Goal: Transaction & Acquisition: Purchase product/service

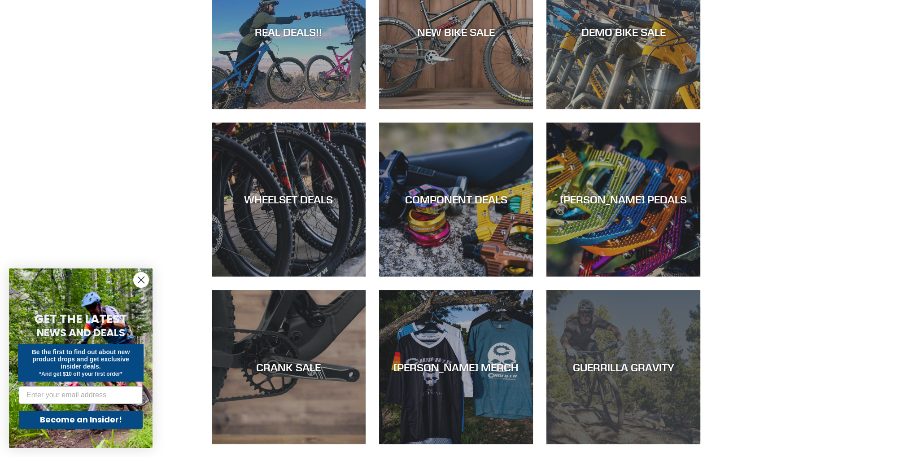
scroll to position [135, 0]
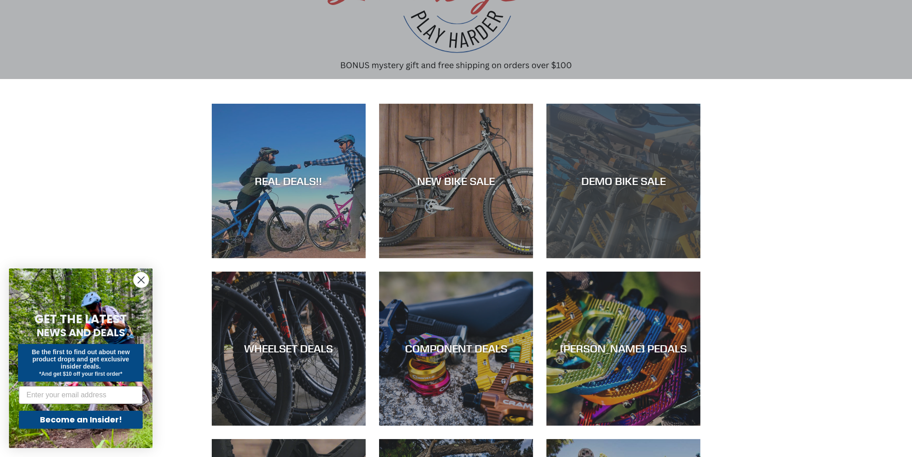
click at [630, 258] on div "DEMO BIKE SALE" at bounding box center [624, 258] width 154 height 0
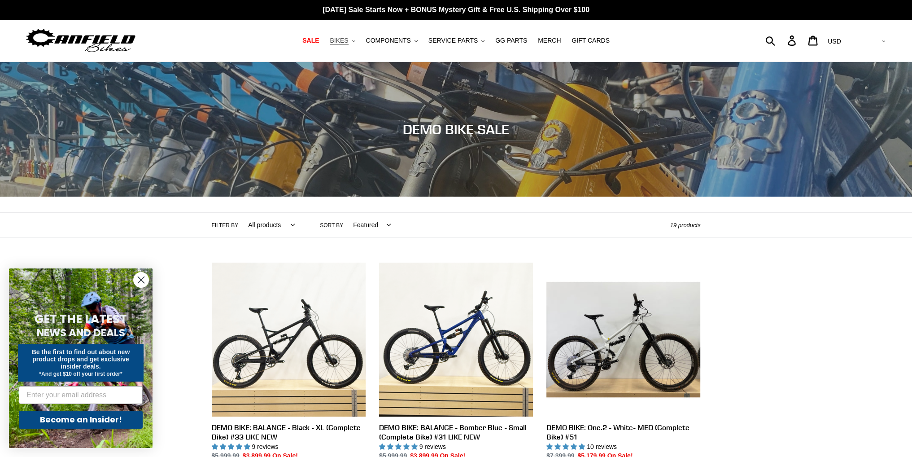
click at [346, 41] on span "BIKES" at bounding box center [339, 41] width 18 height 8
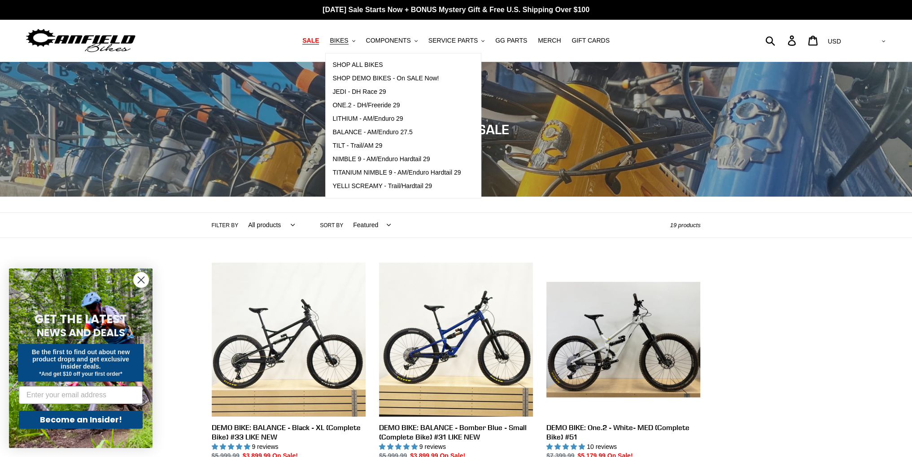
click at [319, 39] on span "SALE" at bounding box center [310, 41] width 17 height 8
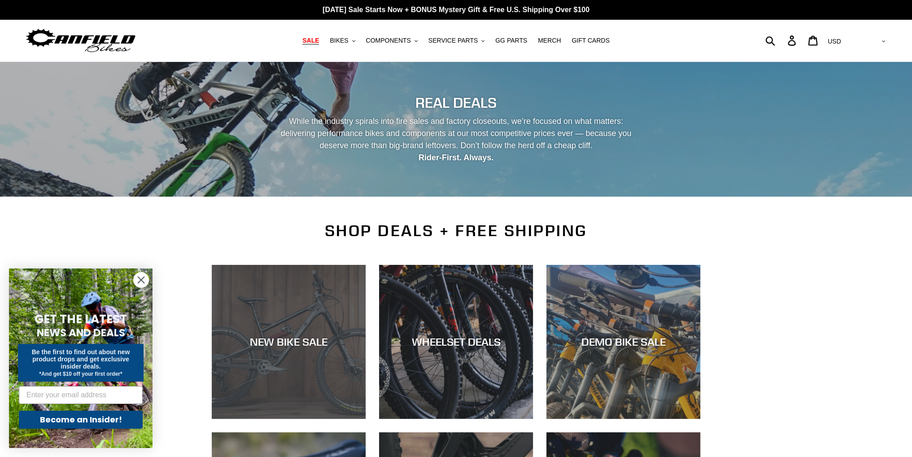
click at [355, 419] on div "NEW BIKE SALE" at bounding box center [289, 419] width 154 height 0
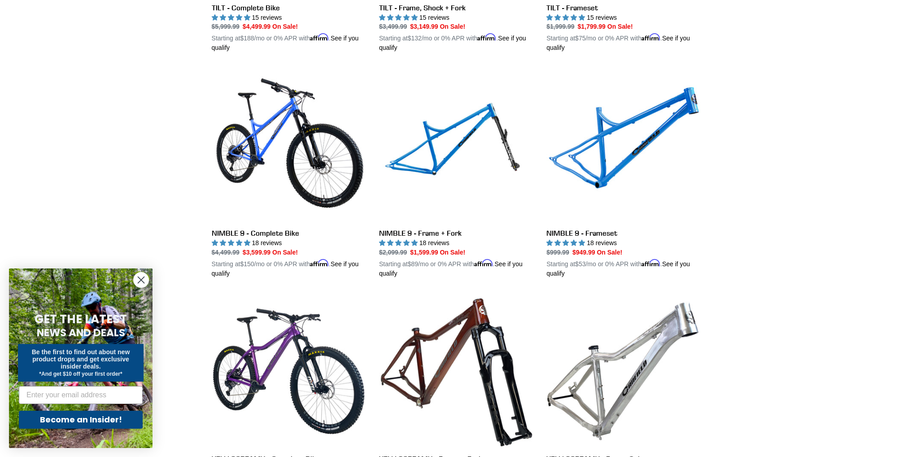
scroll to position [1526, 0]
